Goal: Task Accomplishment & Management: Use online tool/utility

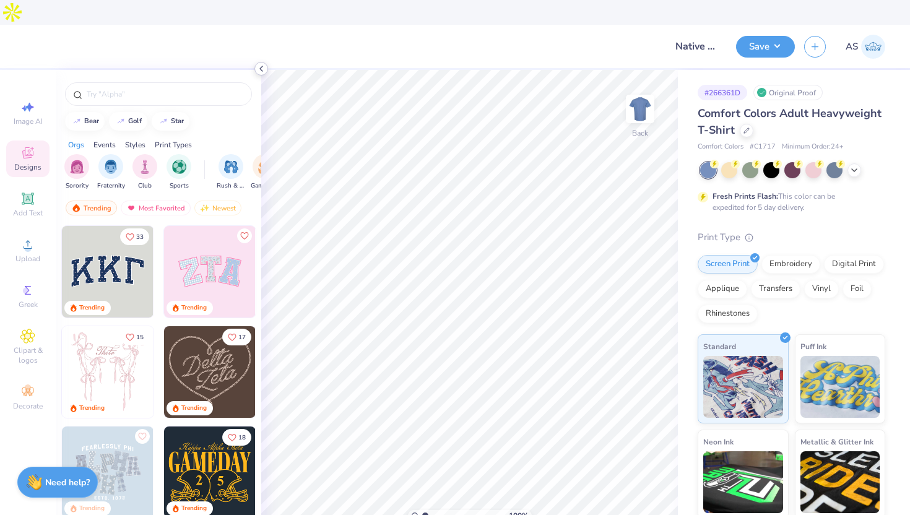
click at [260, 69] on polyline at bounding box center [261, 68] width 2 height 5
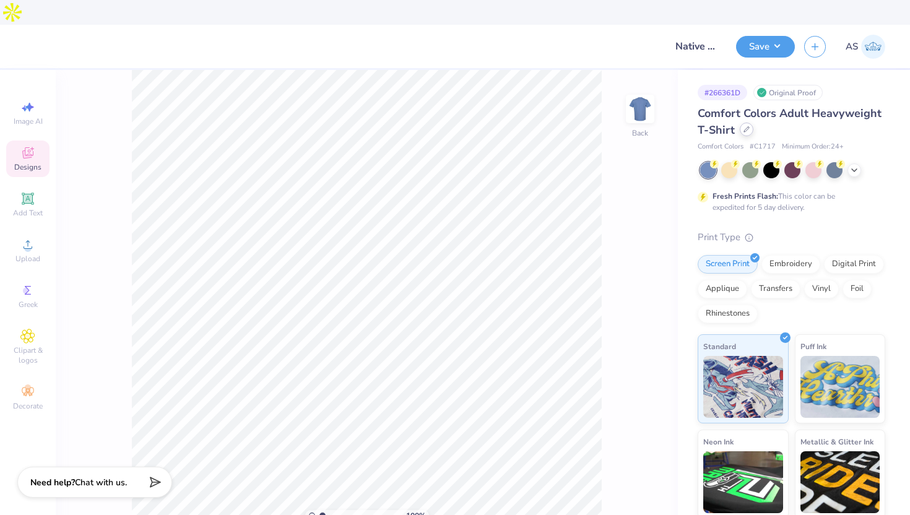
click at [742, 123] on div at bounding box center [747, 130] width 14 height 14
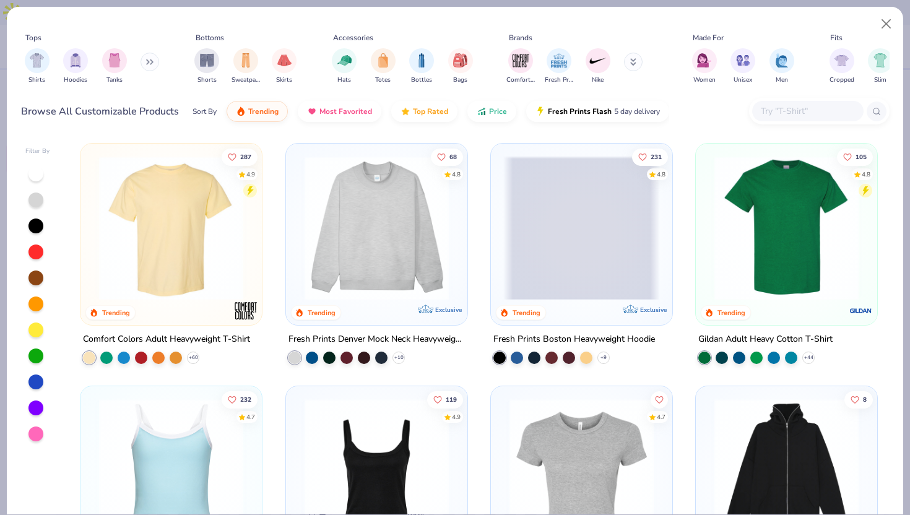
click at [775, 108] on input "text" at bounding box center [807, 111] width 95 height 14
paste input "6210"
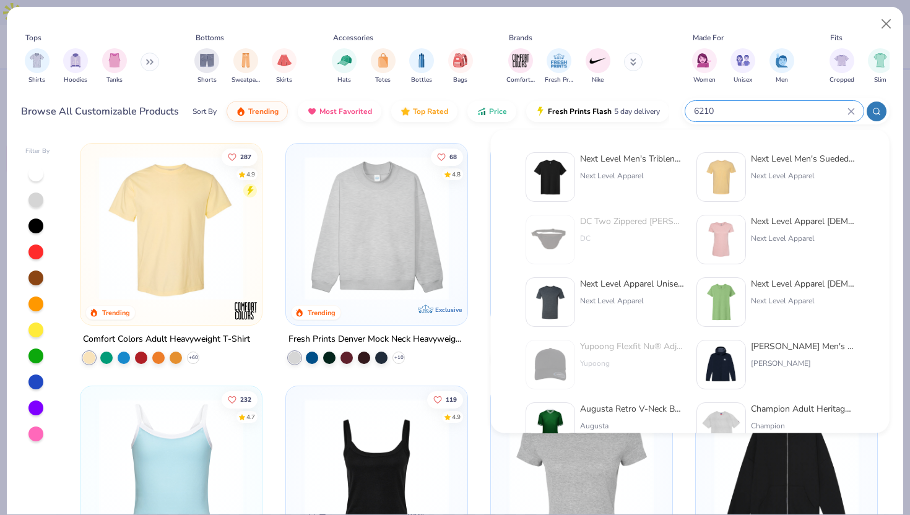
type input "6210"
click at [542, 173] on img at bounding box center [550, 177] width 38 height 38
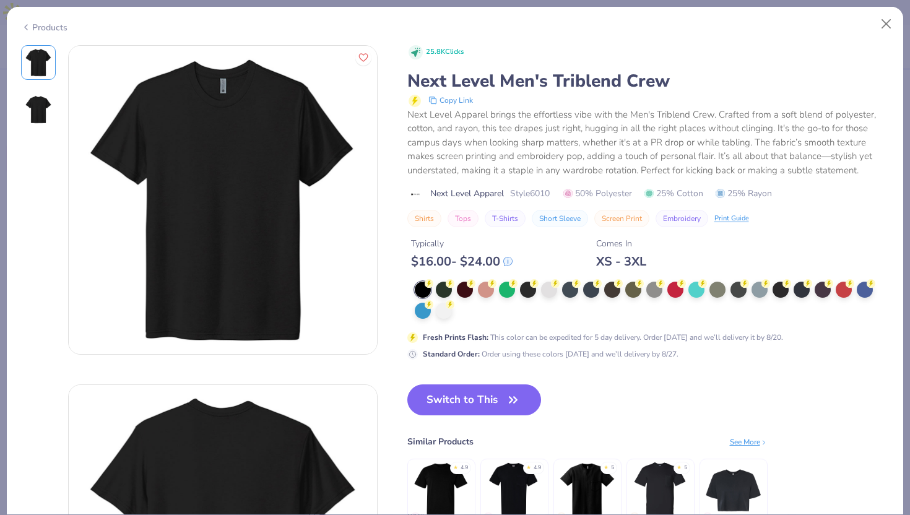
click at [32, 25] on div "Products" at bounding box center [44, 27] width 46 height 13
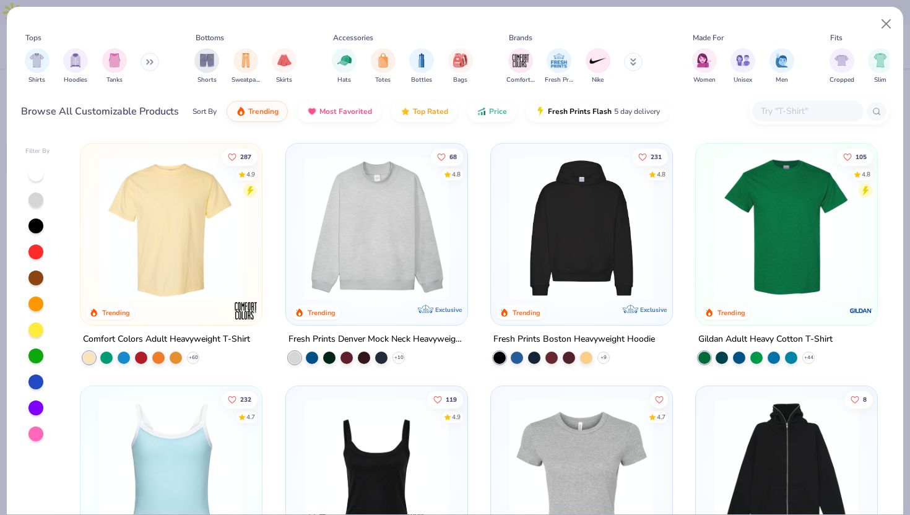
click at [807, 119] on div at bounding box center [807, 111] width 111 height 20
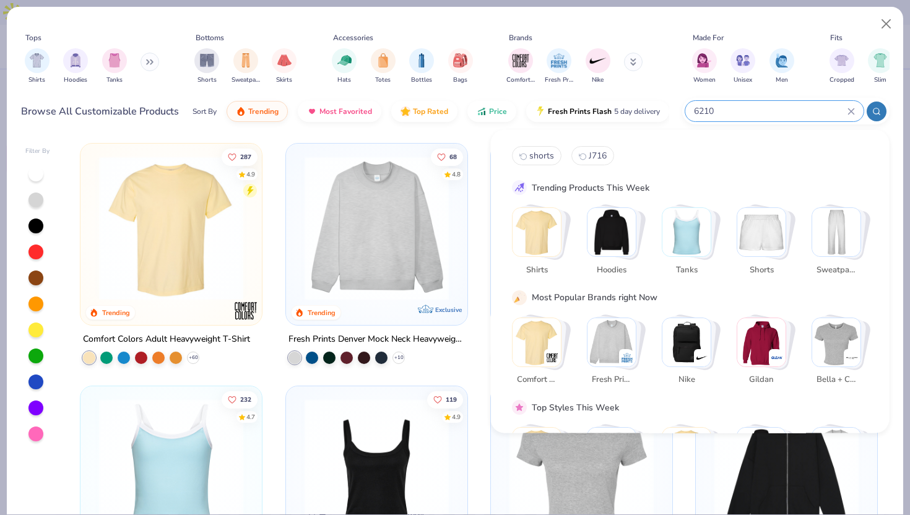
type input "6210"
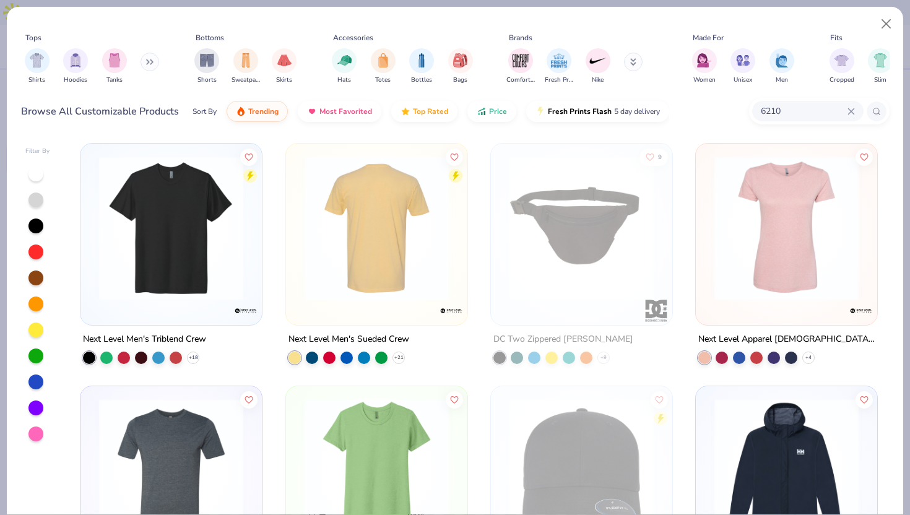
click at [384, 268] on img at bounding box center [376, 228] width 157 height 144
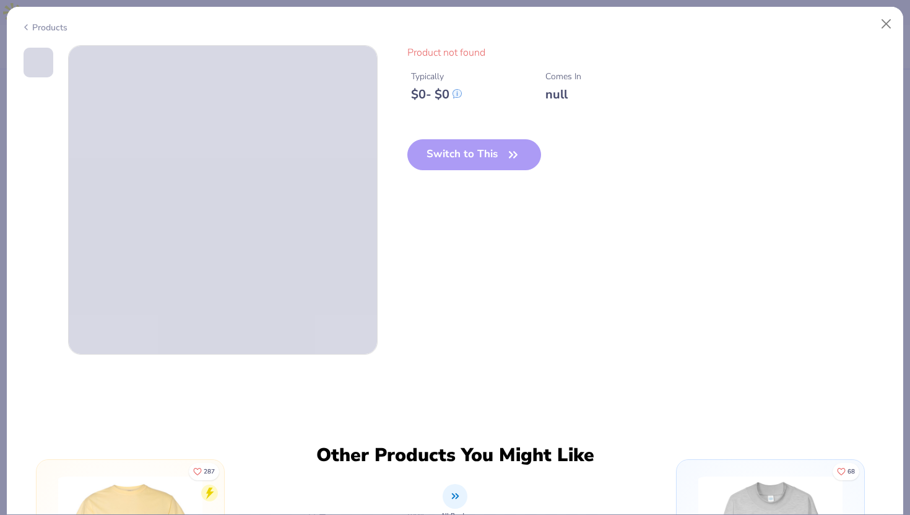
click at [29, 24] on icon at bounding box center [26, 27] width 10 height 15
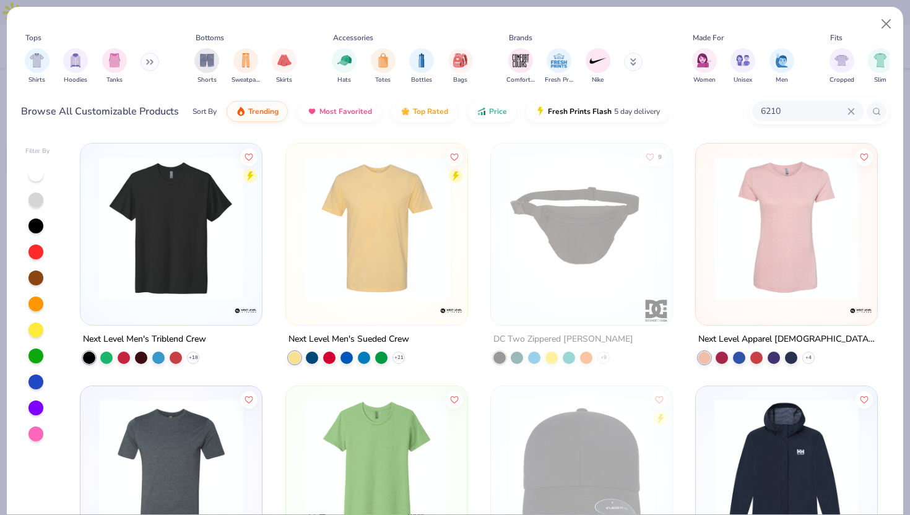
click at [224, 163] on img at bounding box center [171, 228] width 157 height 144
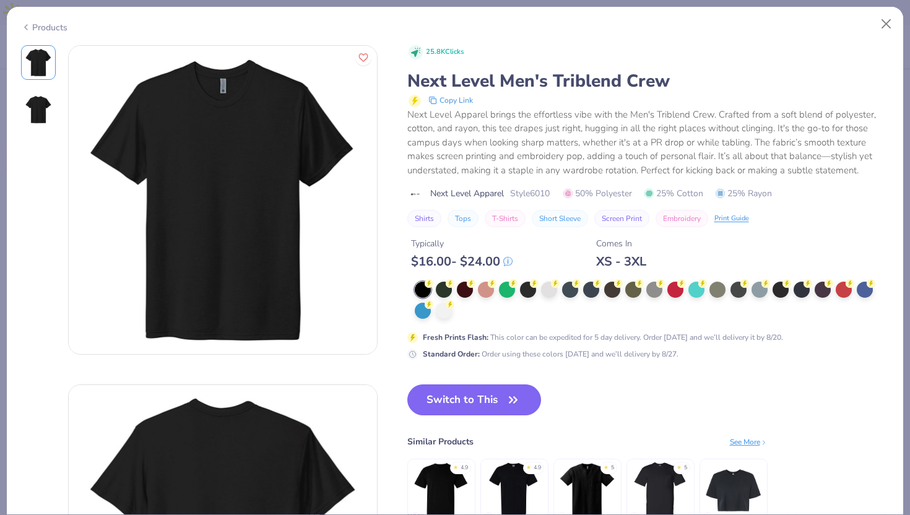
click at [25, 27] on icon at bounding box center [26, 27] width 10 height 15
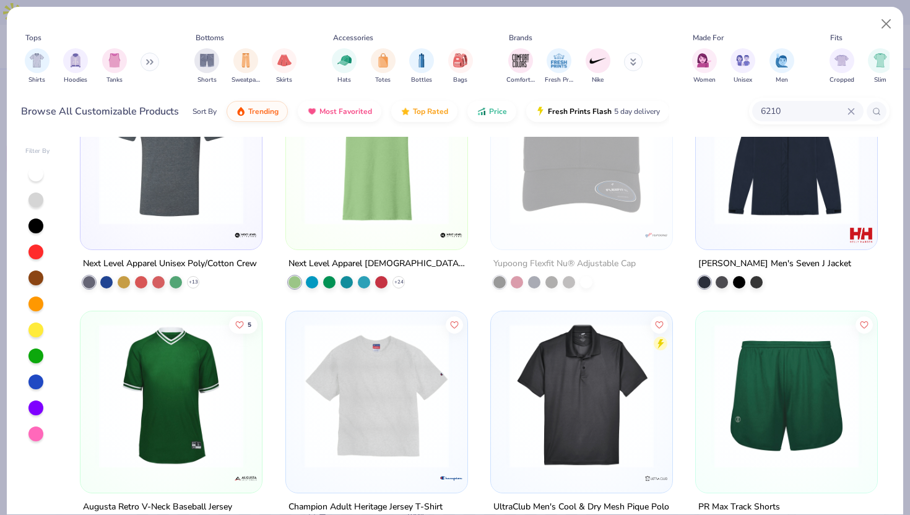
scroll to position [321, 0]
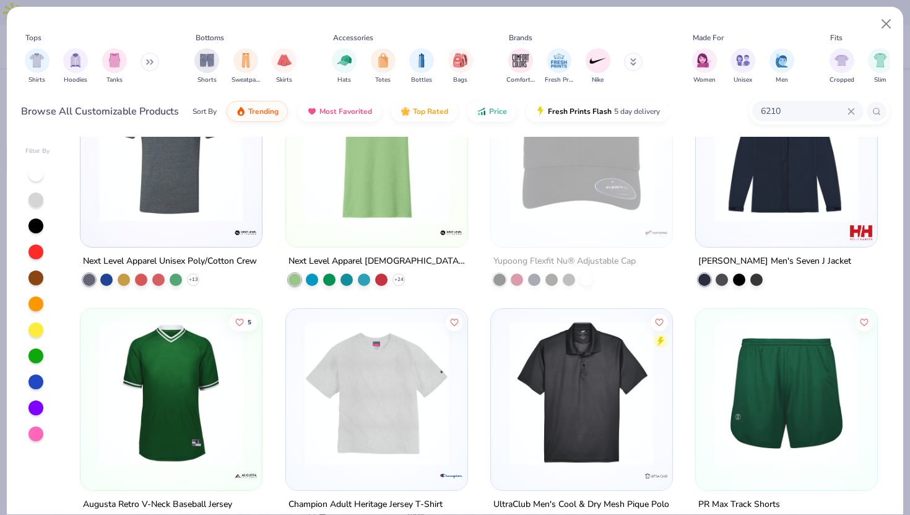
click at [169, 166] on img at bounding box center [171, 150] width 157 height 144
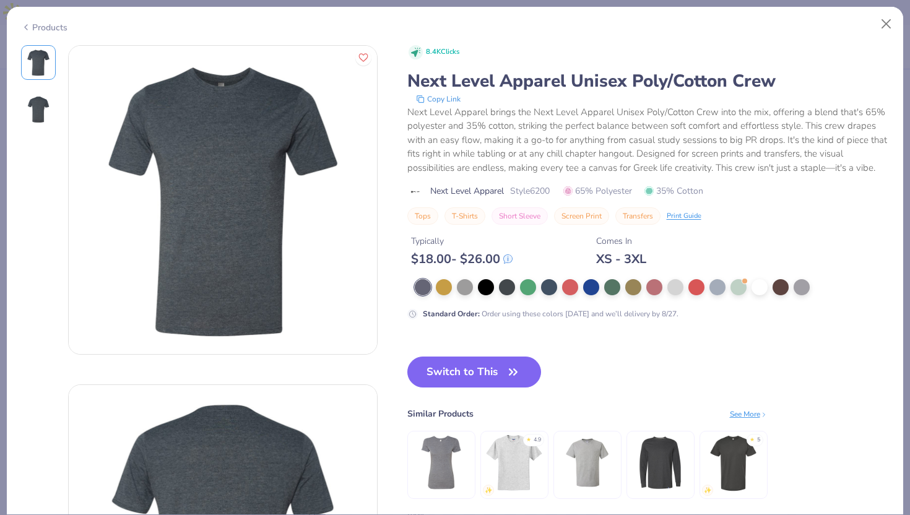
click at [21, 25] on icon at bounding box center [26, 27] width 10 height 15
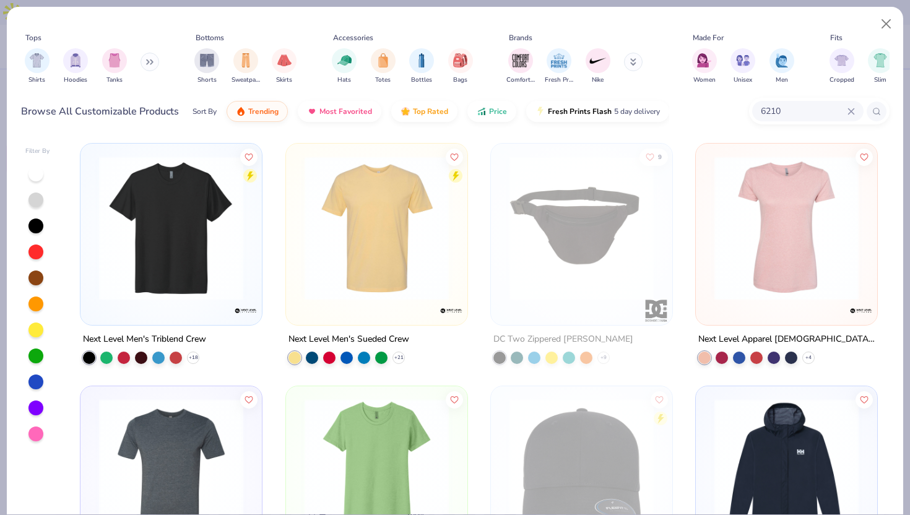
scroll to position [216, 0]
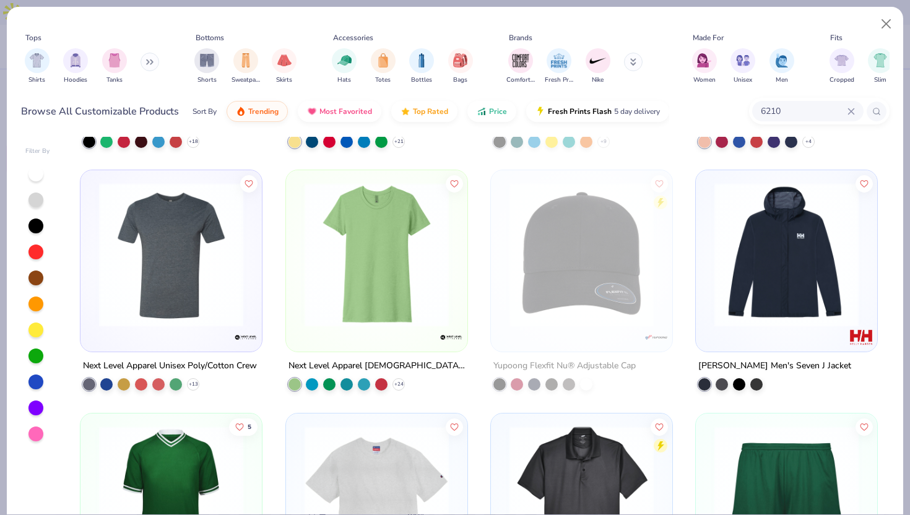
click at [147, 240] on img at bounding box center [171, 255] width 157 height 144
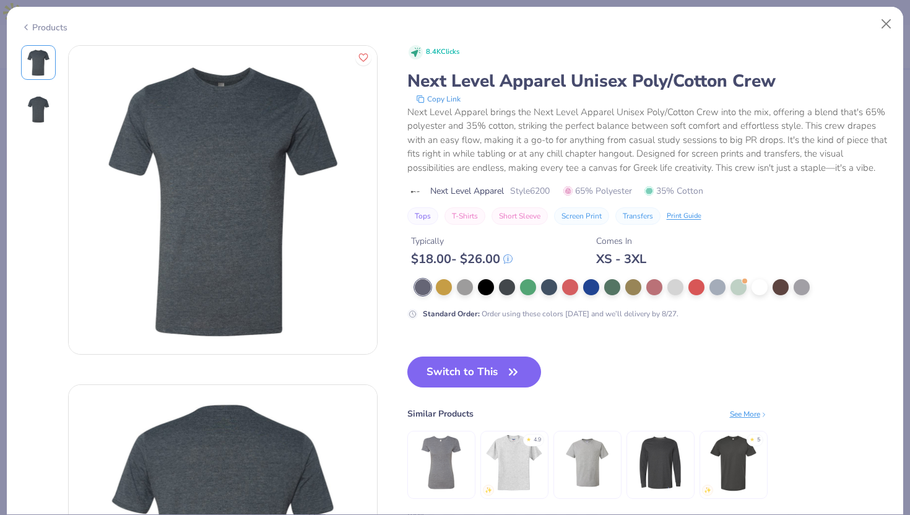
click at [38, 21] on div "Products" at bounding box center [44, 27] width 46 height 13
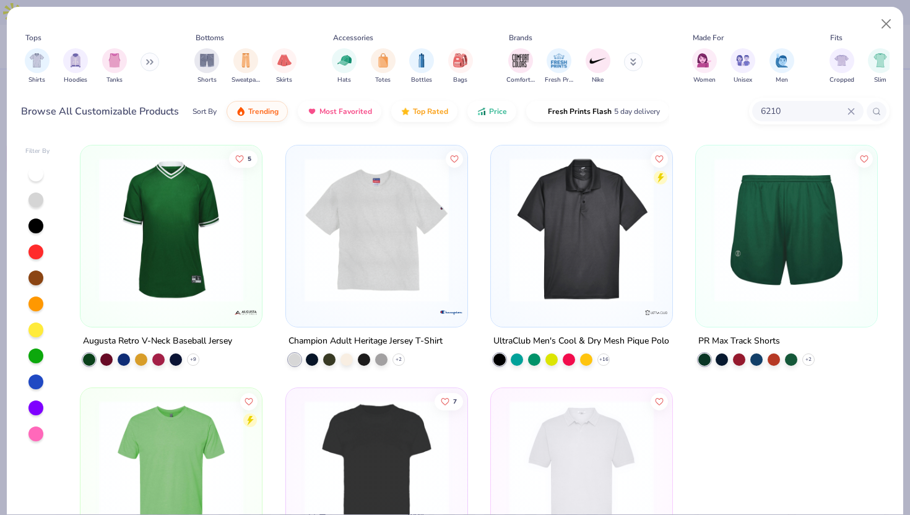
scroll to position [599, 0]
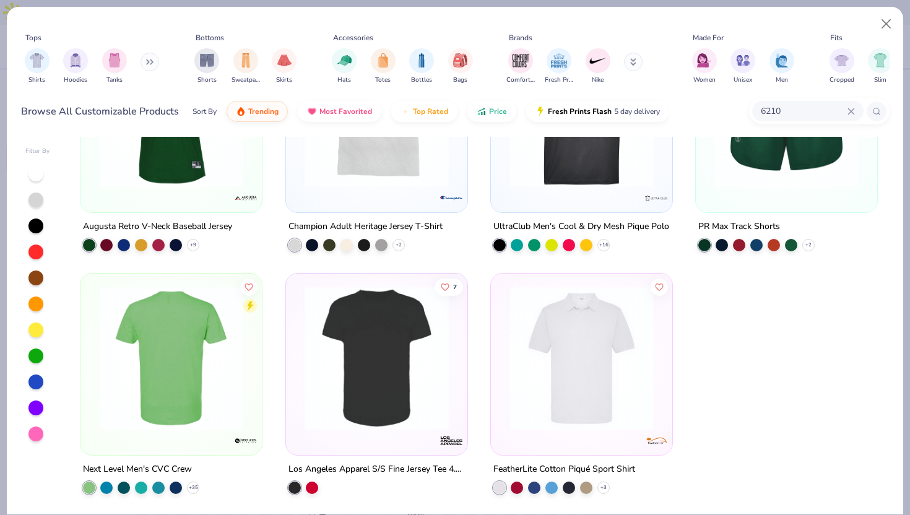
click at [194, 371] on img at bounding box center [171, 358] width 157 height 144
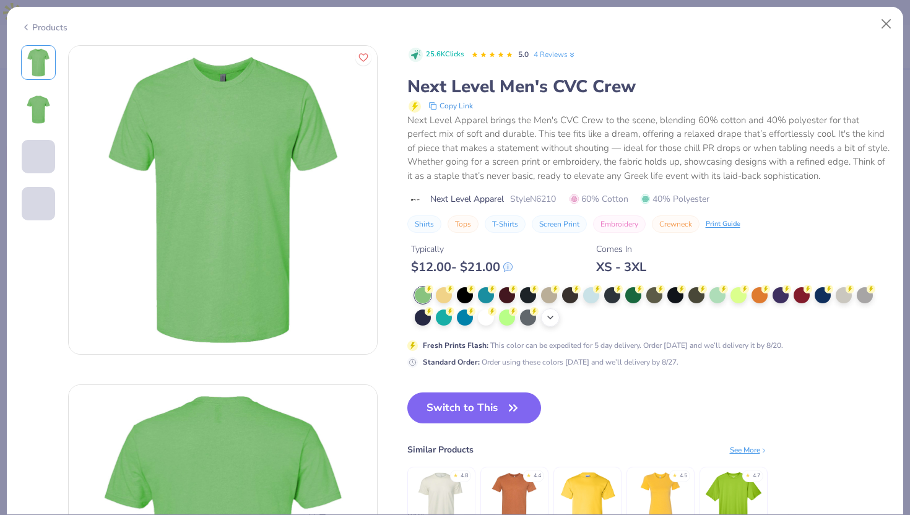
click at [551, 318] on polyline at bounding box center [550, 317] width 5 height 2
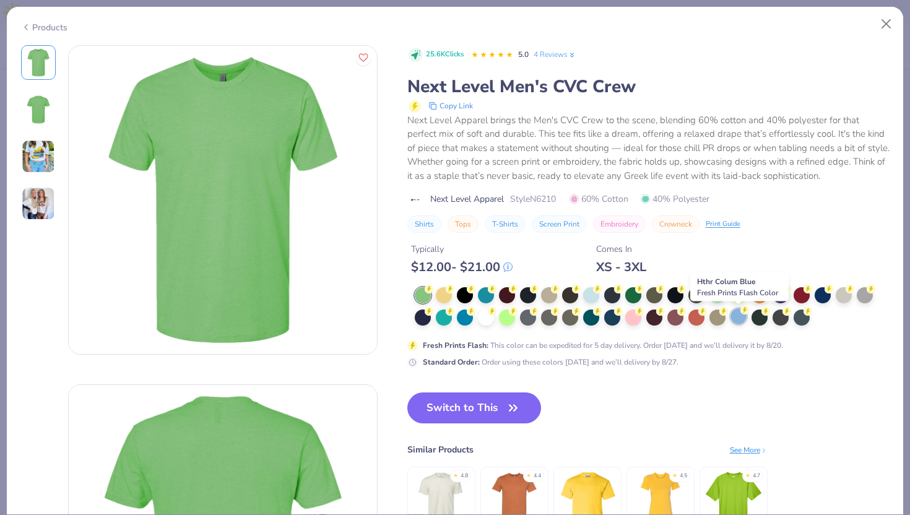
click at [736, 323] on div at bounding box center [739, 316] width 16 height 16
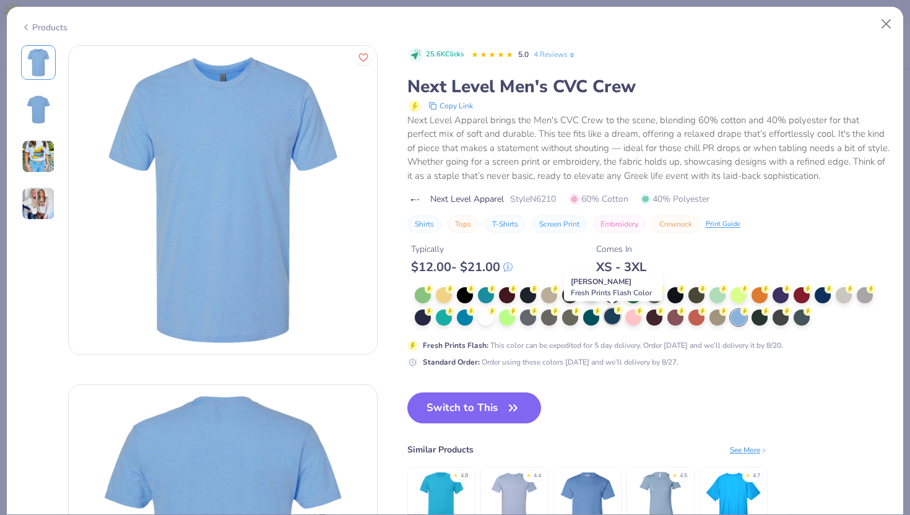
click at [611, 319] on div at bounding box center [612, 316] width 16 height 16
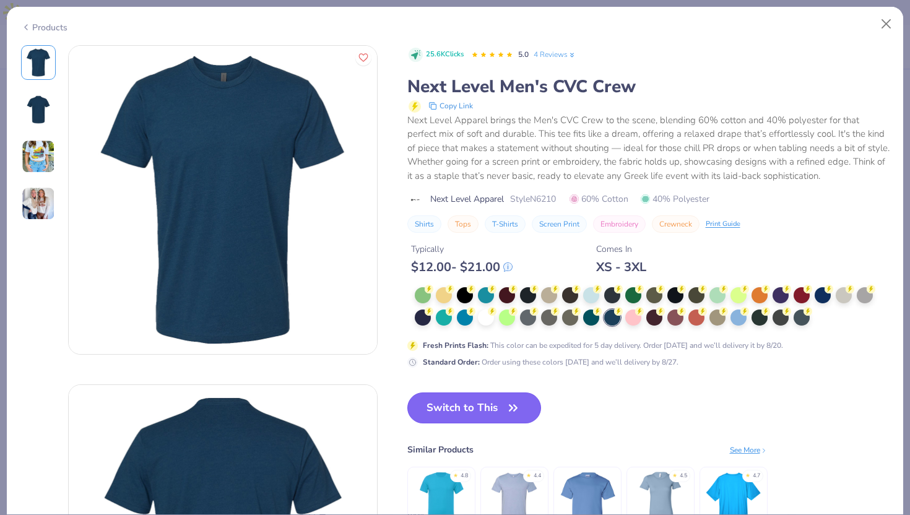
click at [497, 400] on button "Switch to This" at bounding box center [474, 408] width 134 height 31
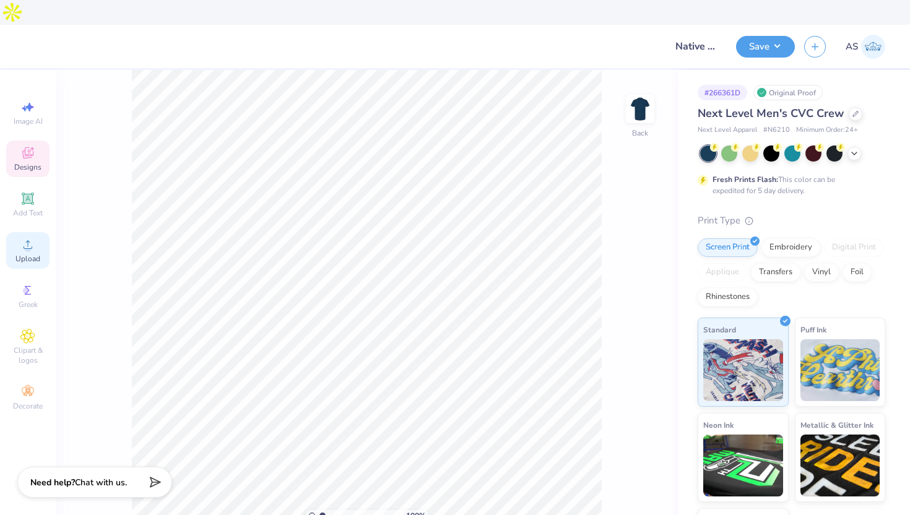
click at [34, 237] on icon at bounding box center [27, 244] width 15 height 15
click at [20, 232] on div "Upload" at bounding box center [27, 250] width 43 height 37
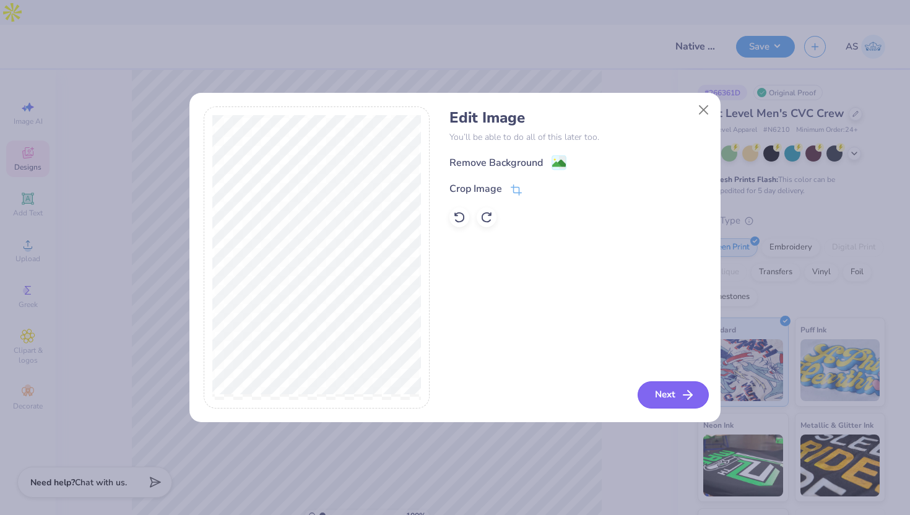
click at [661, 397] on button "Next" at bounding box center [673, 394] width 71 height 27
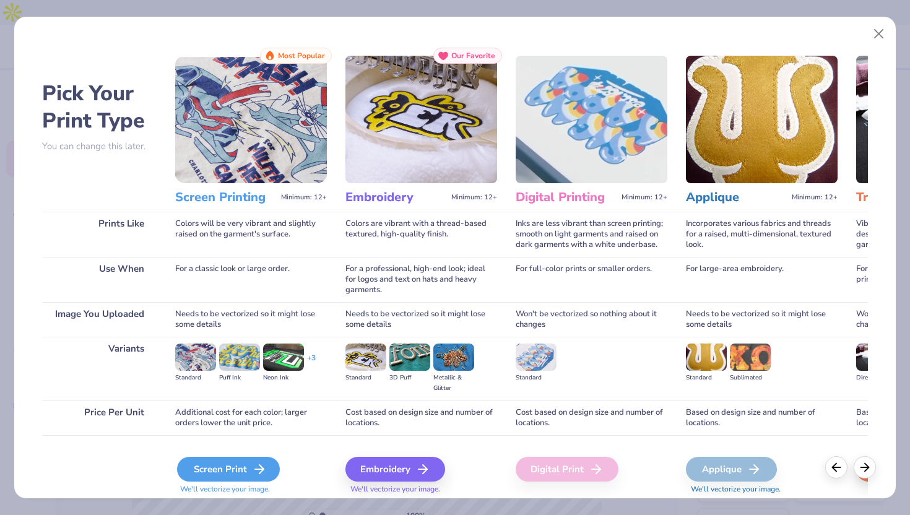
click at [233, 462] on div "Screen Print" at bounding box center [228, 469] width 103 height 25
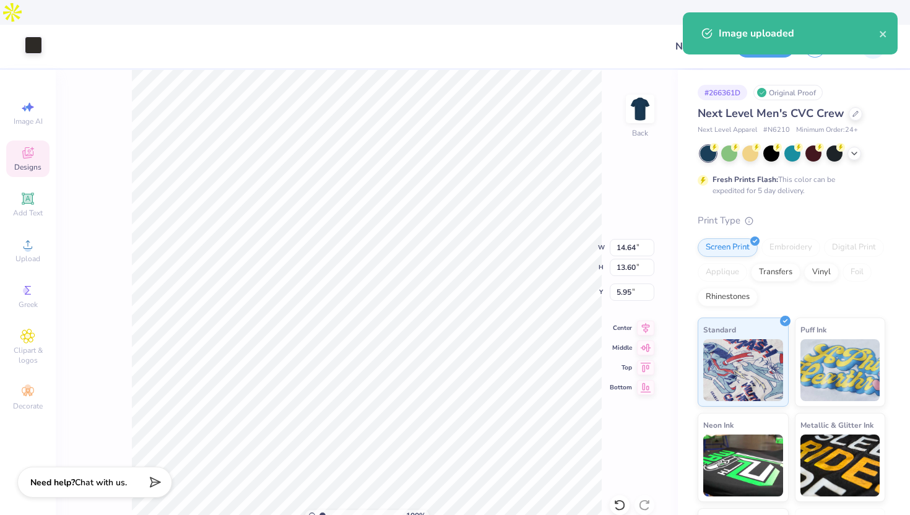
click at [37, 37] on div at bounding box center [33, 45] width 17 height 17
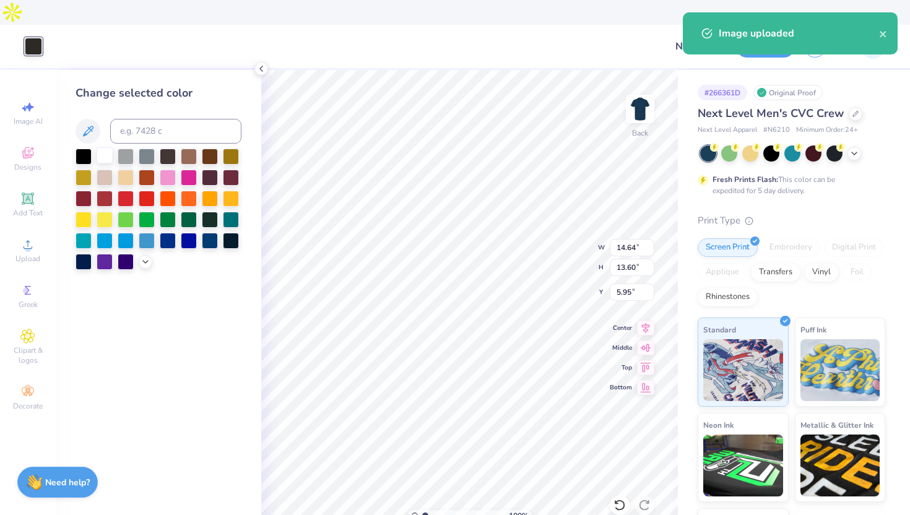
click at [106, 147] on div at bounding box center [105, 155] width 16 height 16
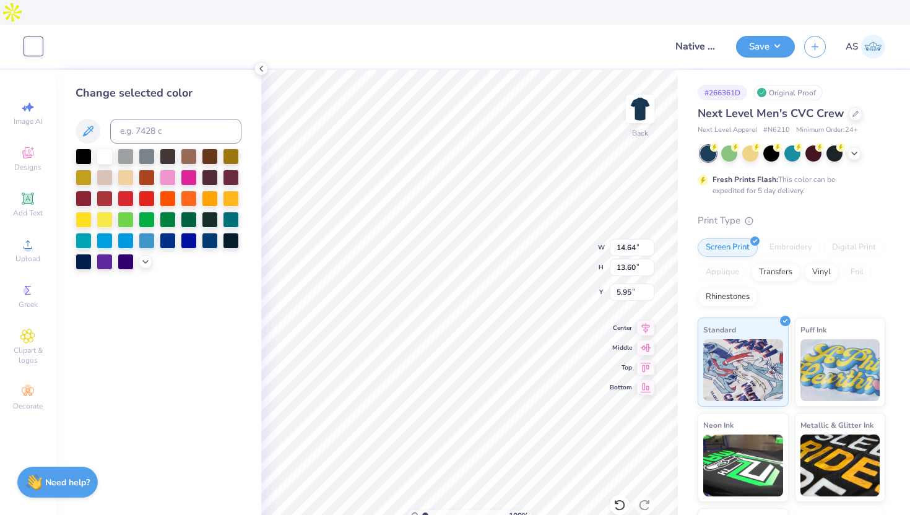
type input "13.35"
type input "12.40"
type input "11.82"
type input "10.98"
type input "3.00"
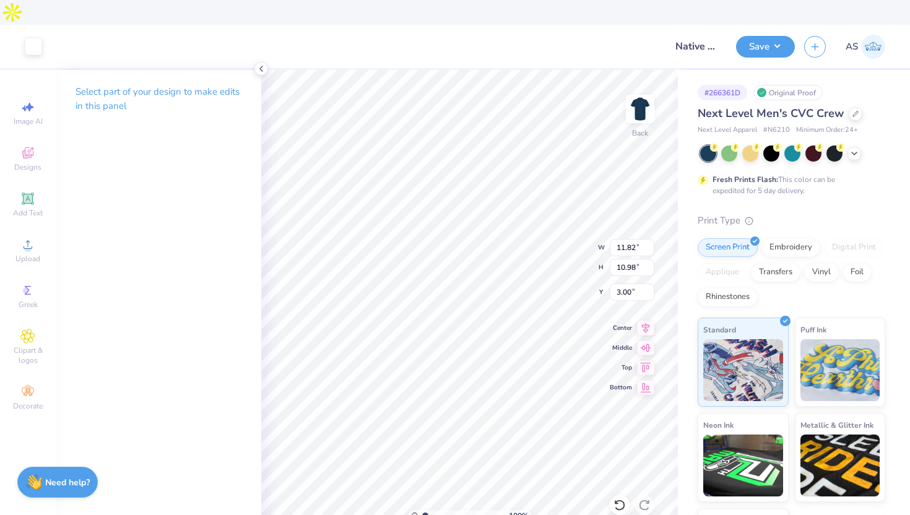
type input "10.04"
type input "9.32"
click at [752, 34] on button "Save" at bounding box center [765, 45] width 59 height 22
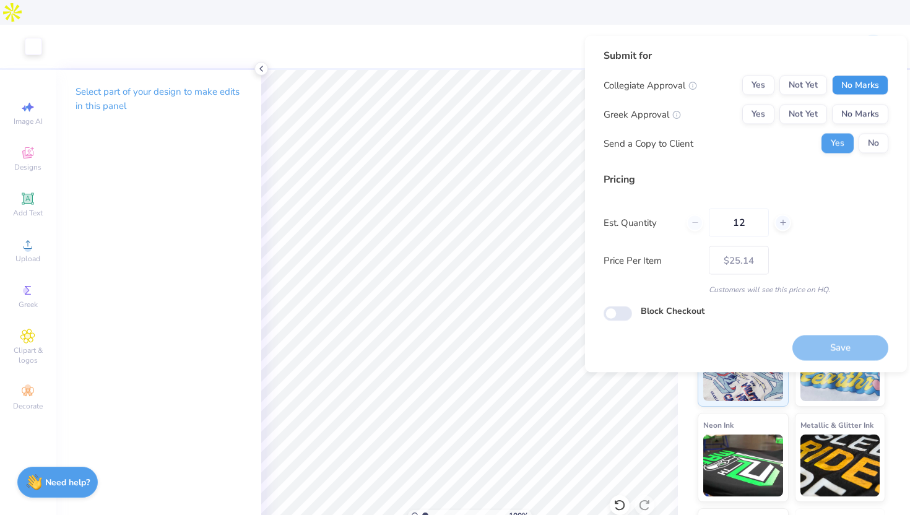
click at [858, 79] on button "No Marks" at bounding box center [860, 86] width 56 height 20
click at [858, 113] on button "No Marks" at bounding box center [860, 115] width 56 height 20
click at [869, 150] on button "No" at bounding box center [874, 144] width 30 height 20
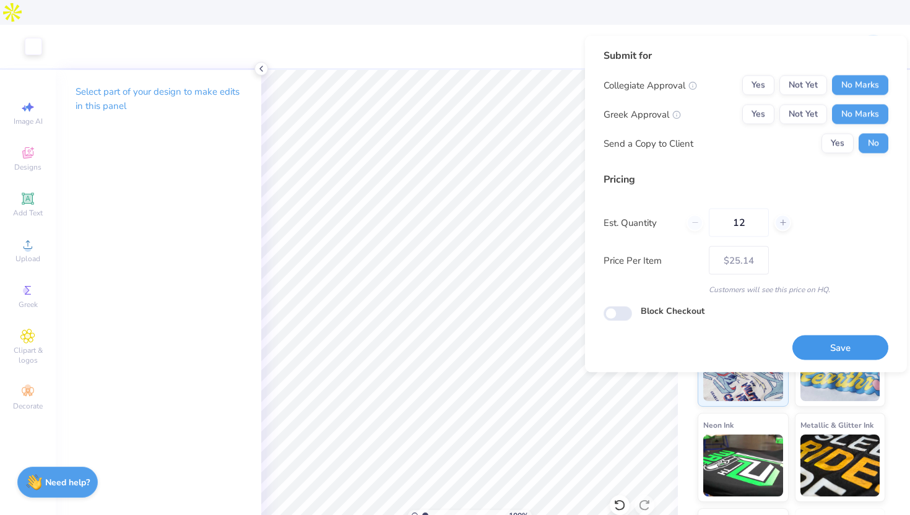
click at [822, 344] on button "Save" at bounding box center [841, 347] width 96 height 25
type input "$25.14"
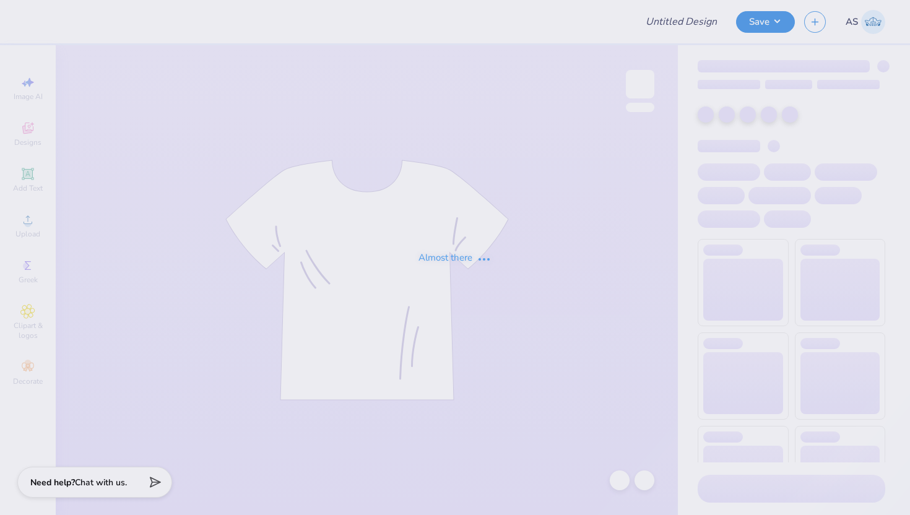
type input "Shirt"
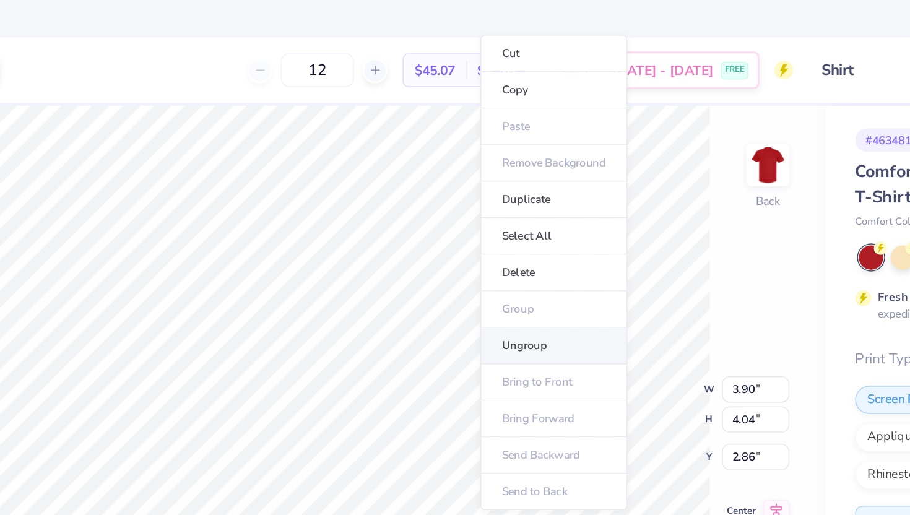
click at [503, 232] on li "Ungroup" at bounding box center [498, 229] width 97 height 24
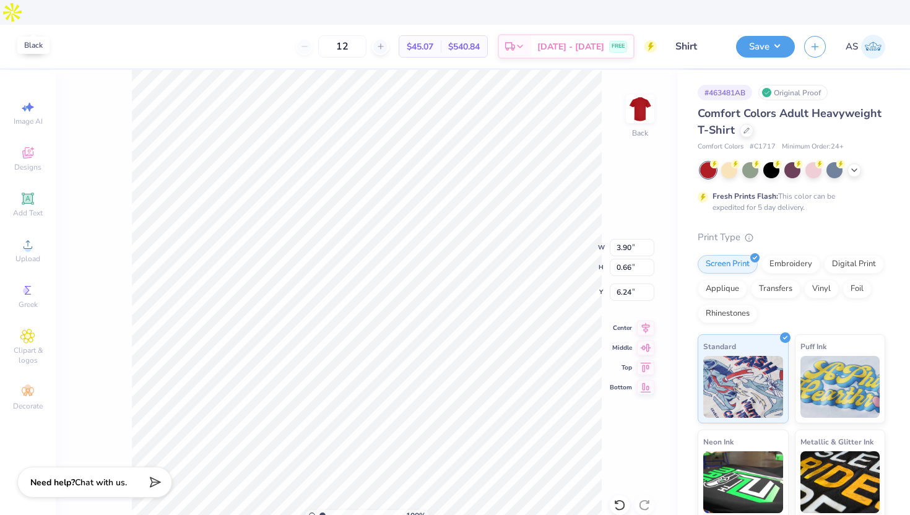
click at [36, 37] on div at bounding box center [33, 45] width 17 height 17
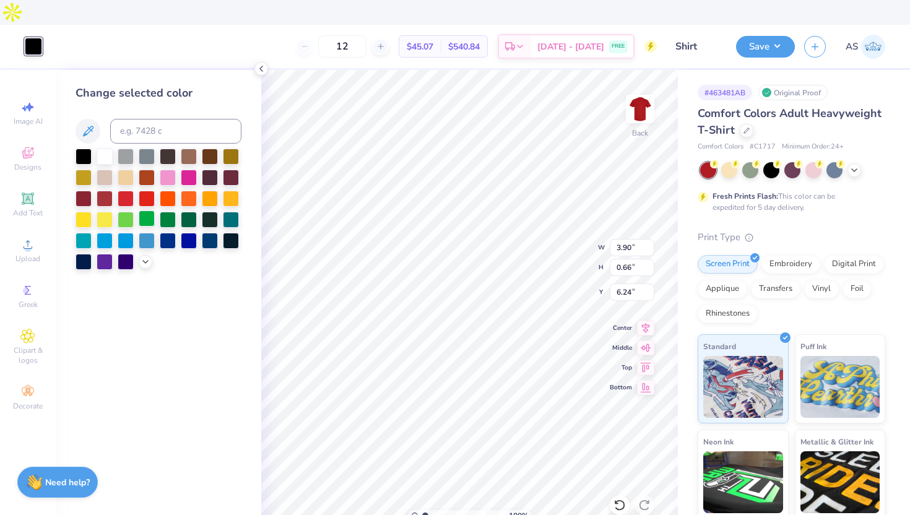
click at [147, 211] on div at bounding box center [147, 219] width 16 height 16
click at [81, 147] on div at bounding box center [84, 155] width 16 height 16
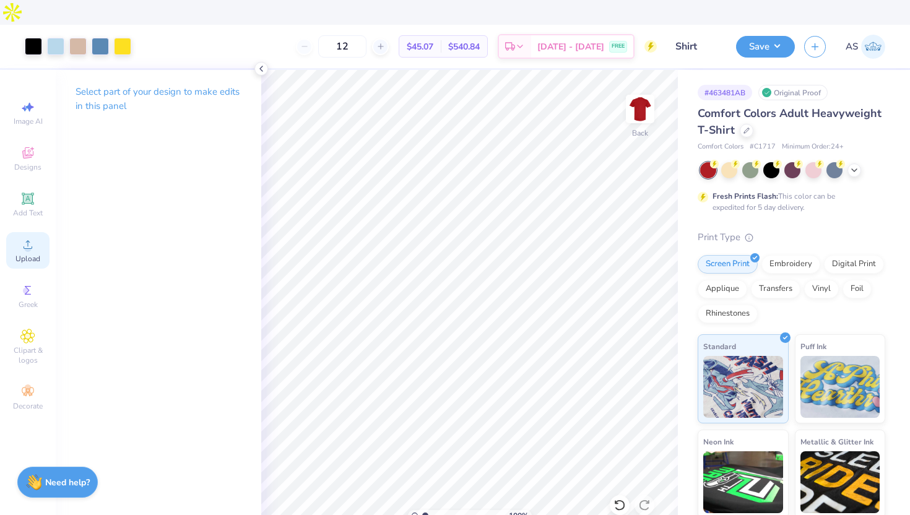
click at [22, 254] on span "Upload" at bounding box center [27, 259] width 25 height 10
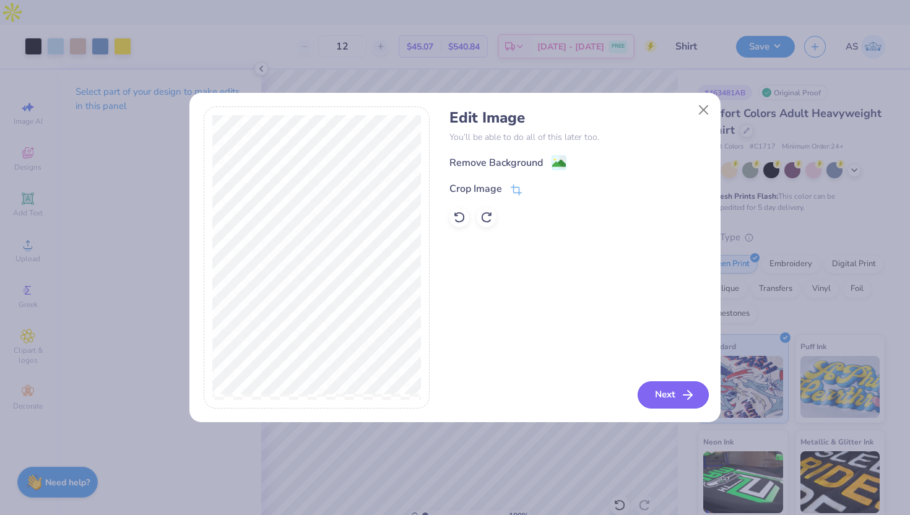
click at [672, 398] on button "Next" at bounding box center [673, 394] width 71 height 27
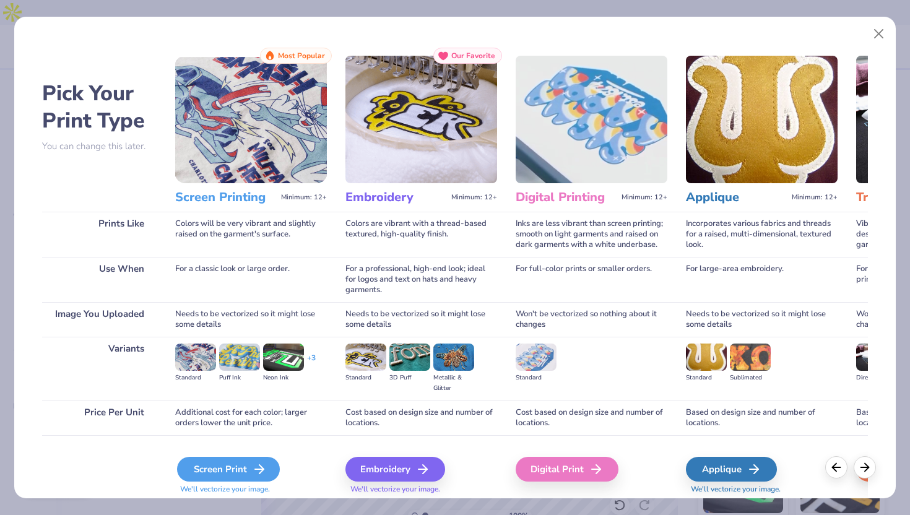
click at [199, 469] on div "Screen Print" at bounding box center [228, 469] width 103 height 25
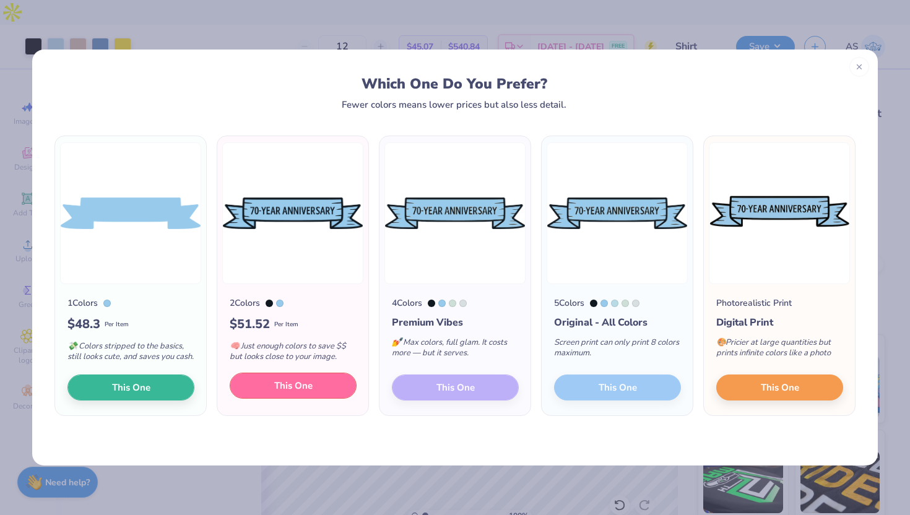
click at [279, 393] on span "This One" at bounding box center [293, 386] width 38 height 14
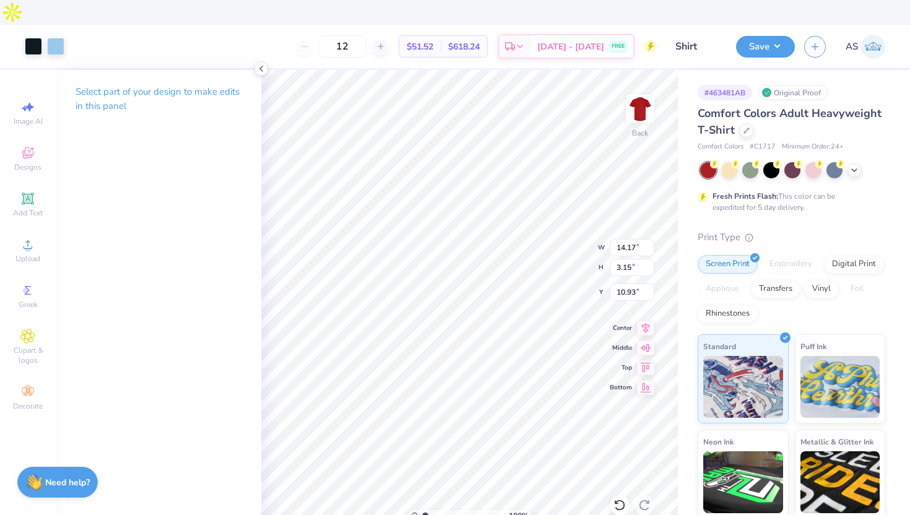
type input "3.94"
type input "0.87"
type input "6.55"
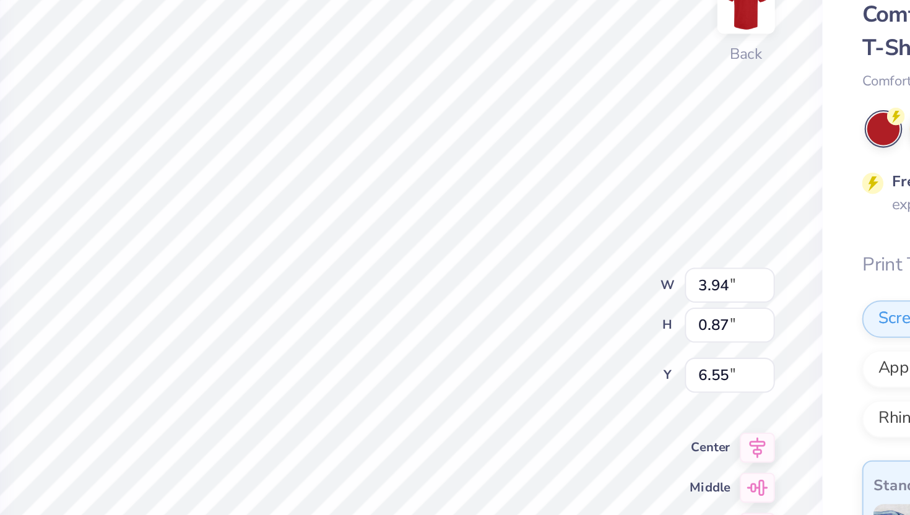
type input "6.40"
type input "3.73"
type input "0.83"
type input "6.35"
type input "3.96"
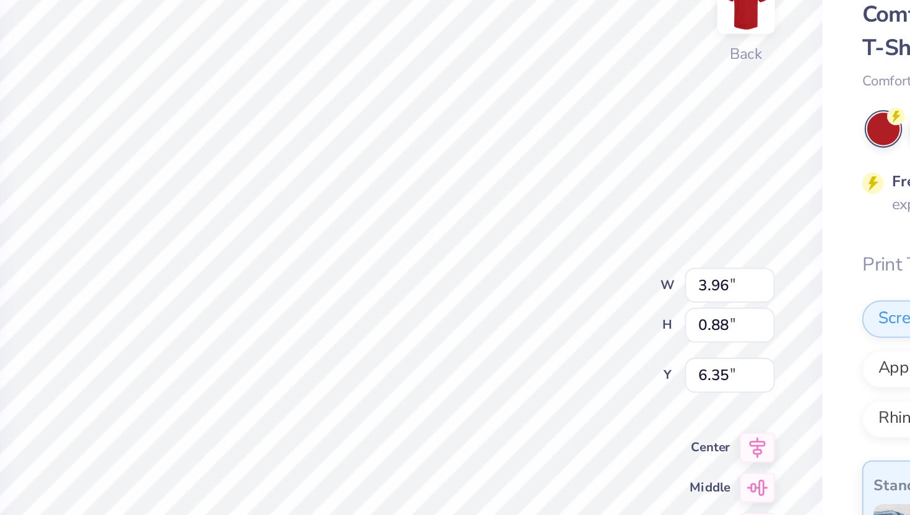
type input "0.88"
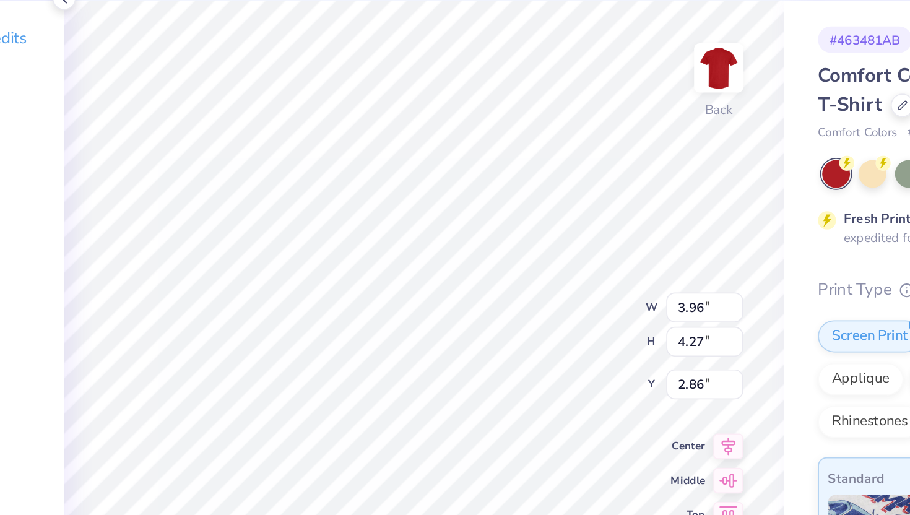
click at [541, 237] on div "100 % Back W 3.96 3.96 " H 4.27 4.27 " Y 2.86 2.86 " Center Middle Top Bottom" at bounding box center [469, 305] width 417 height 470
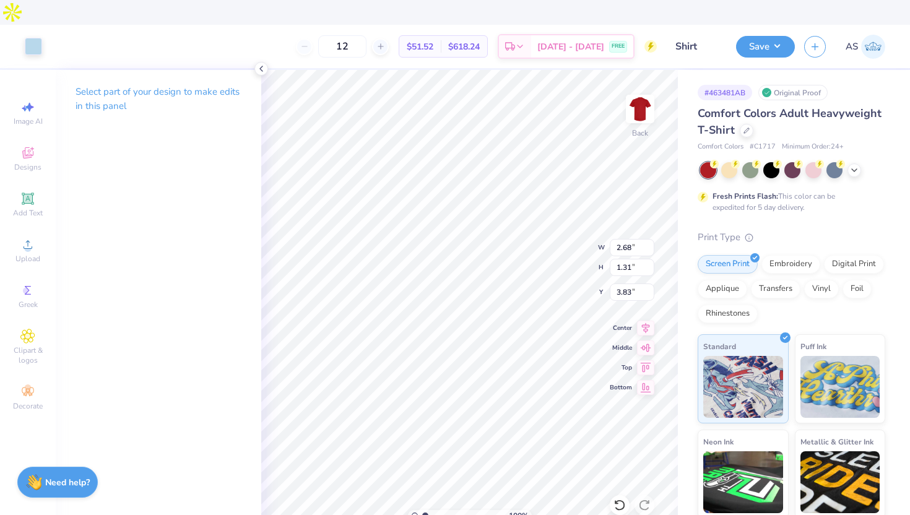
type input "3.96"
type input "0.88"
type input "6.25"
click at [56, 37] on div at bounding box center [55, 45] width 17 height 17
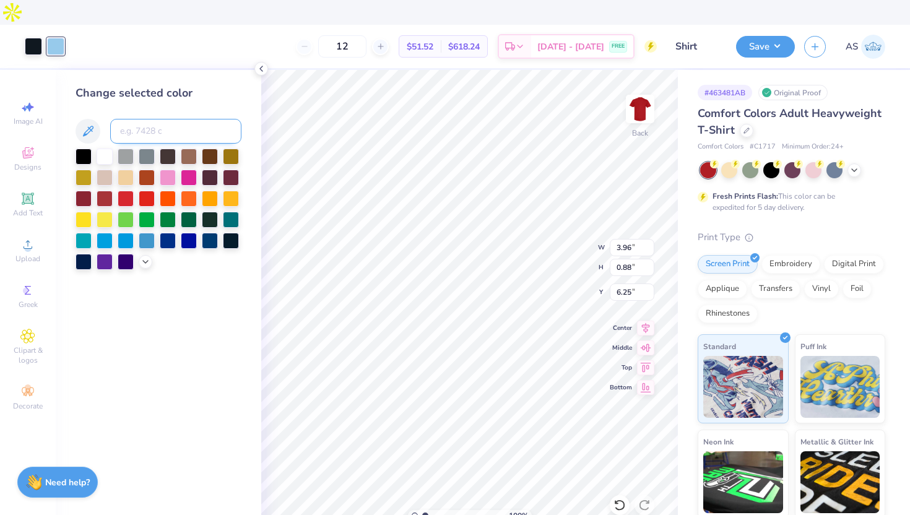
click at [163, 119] on input at bounding box center [175, 131] width 131 height 25
type input "290"
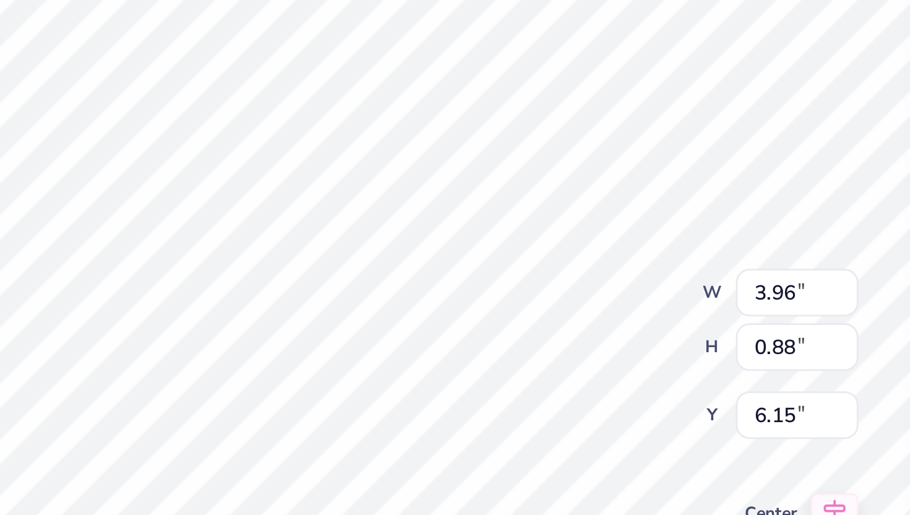
type input "6.13"
click at [544, 234] on div "100 % Back W 3.96 3.96 " H 0.88 0.88 " Y 6.13 6.13 " Center Middle Top Bottom" at bounding box center [469, 305] width 417 height 470
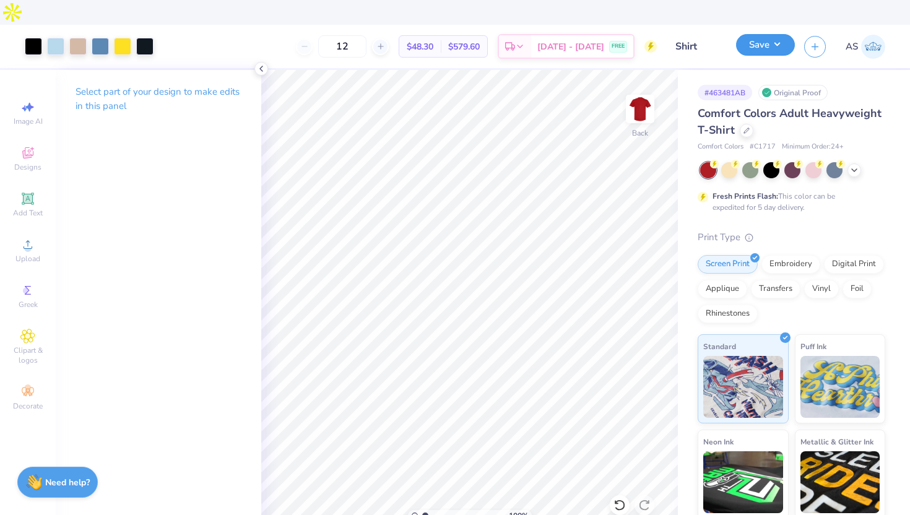
click at [756, 34] on button "Save" at bounding box center [765, 45] width 59 height 22
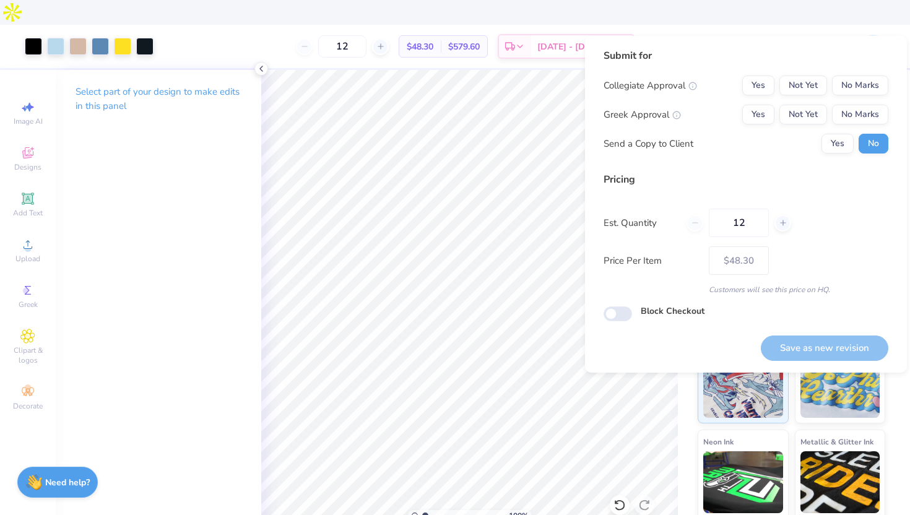
click at [868, 101] on div "Collegiate Approval Yes Not Yet No Marks Greek Approval Yes Not Yet No Marks Se…" at bounding box center [746, 115] width 285 height 78
click at [863, 113] on button "No Marks" at bounding box center [860, 115] width 56 height 20
click at [879, 86] on button "No Marks" at bounding box center [860, 86] width 56 height 20
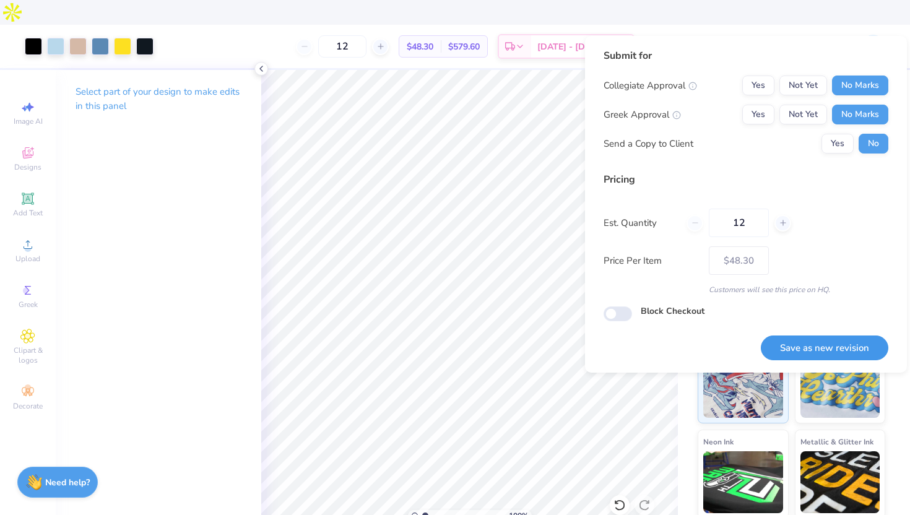
click at [815, 352] on button "Save as new revision" at bounding box center [825, 348] width 128 height 25
type input "$48.30"
